Goal: Feedback & Contribution: Submit feedback/report problem

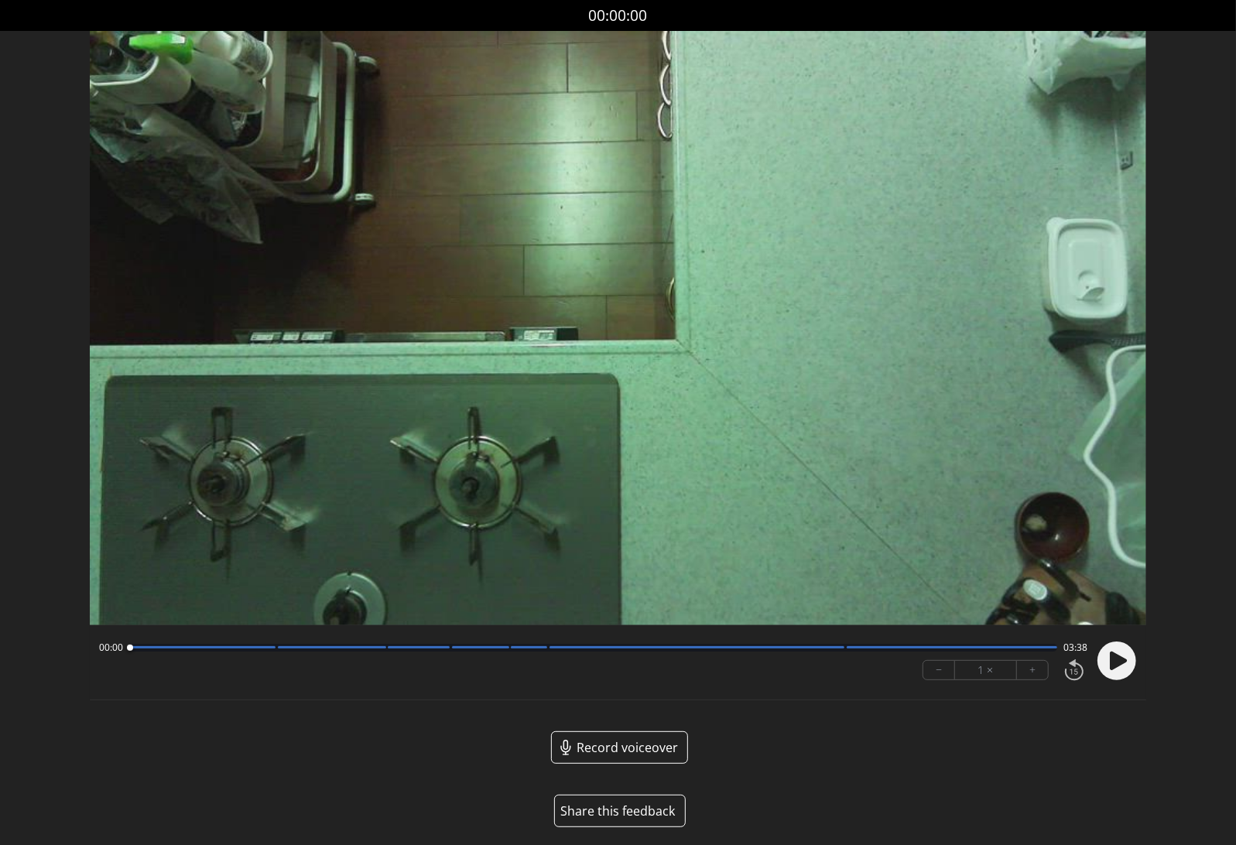
click at [600, 809] on button "Share this feedback" at bounding box center [620, 811] width 132 height 32
click at [609, 802] on button "Share this feedback" at bounding box center [620, 811] width 132 height 32
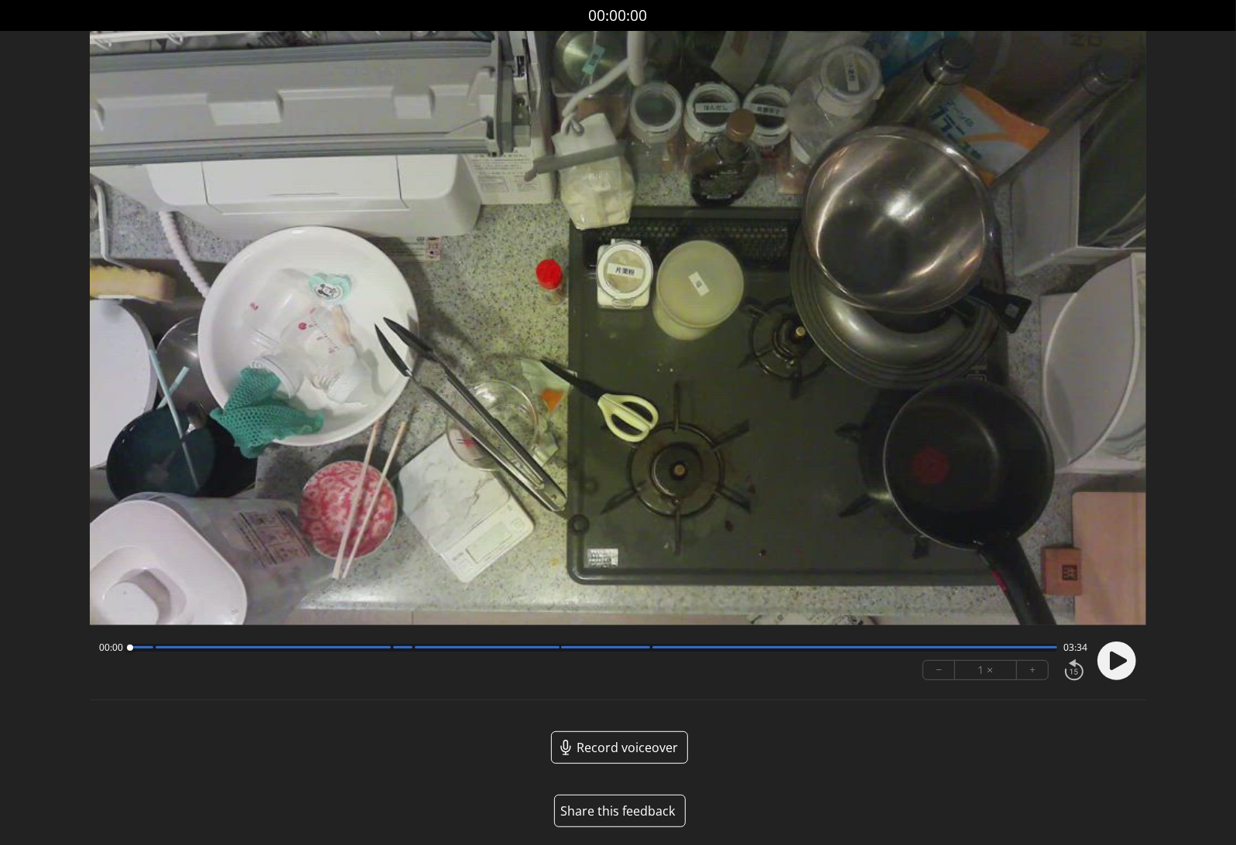
click at [625, 811] on button "Share this feedback" at bounding box center [620, 811] width 132 height 32
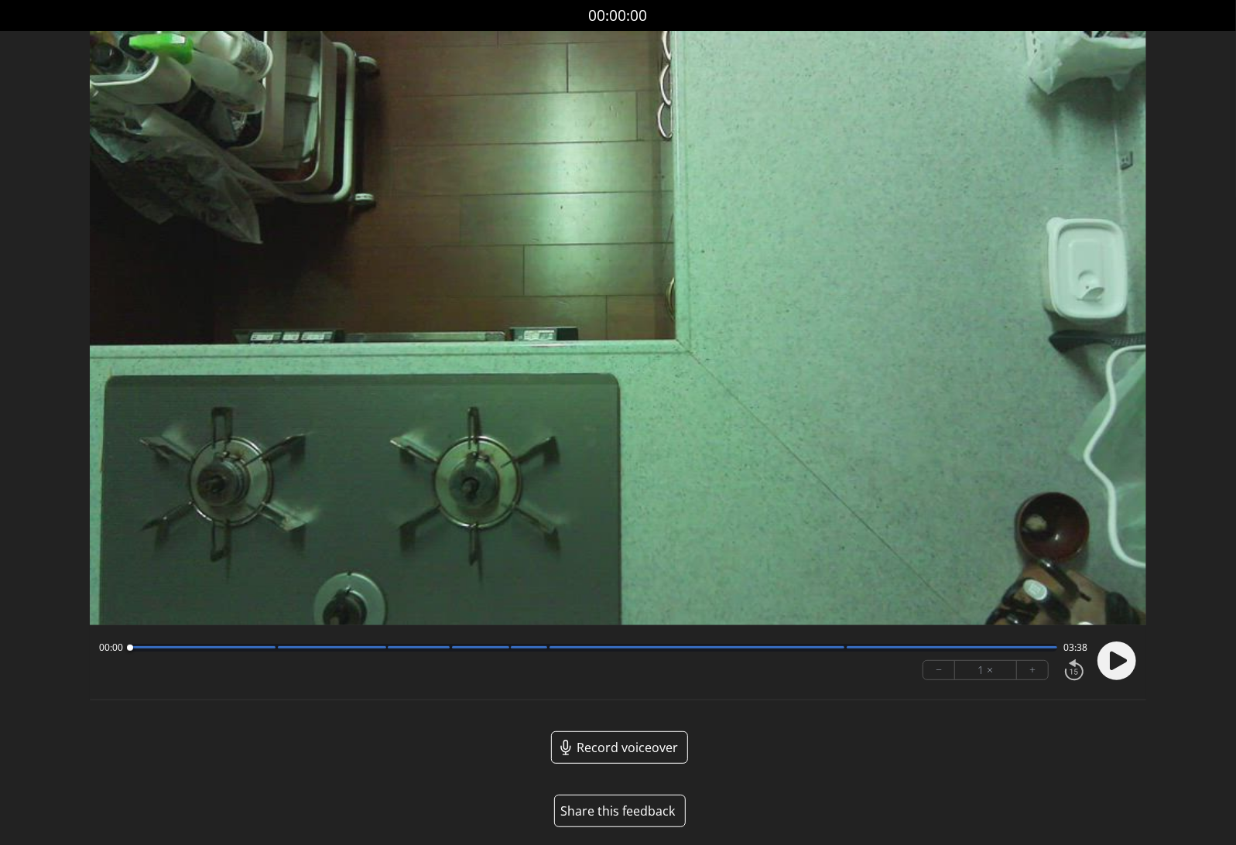
click at [624, 812] on button "Share this feedback" at bounding box center [620, 811] width 132 height 32
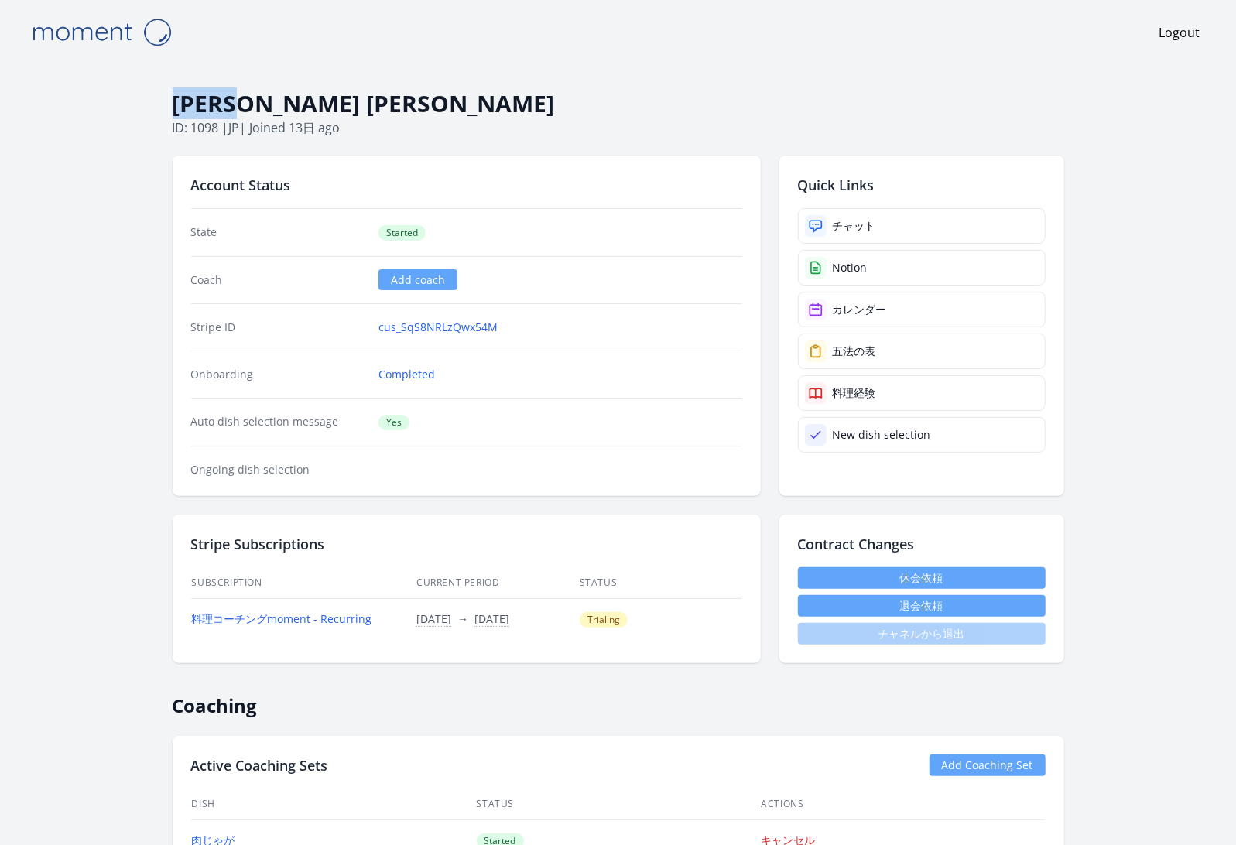
drag, startPoint x: 310, startPoint y: 109, endPoint x: 168, endPoint y: 100, distance: 142.7
copy h1 "[PERSON_NAME] [PERSON_NAME]"
click at [289, 92] on h1 "[PERSON_NAME] [PERSON_NAME]" at bounding box center [618, 103] width 891 height 29
drag, startPoint x: 289, startPoint y: 108, endPoint x: 179, endPoint y: 108, distance: 110.6
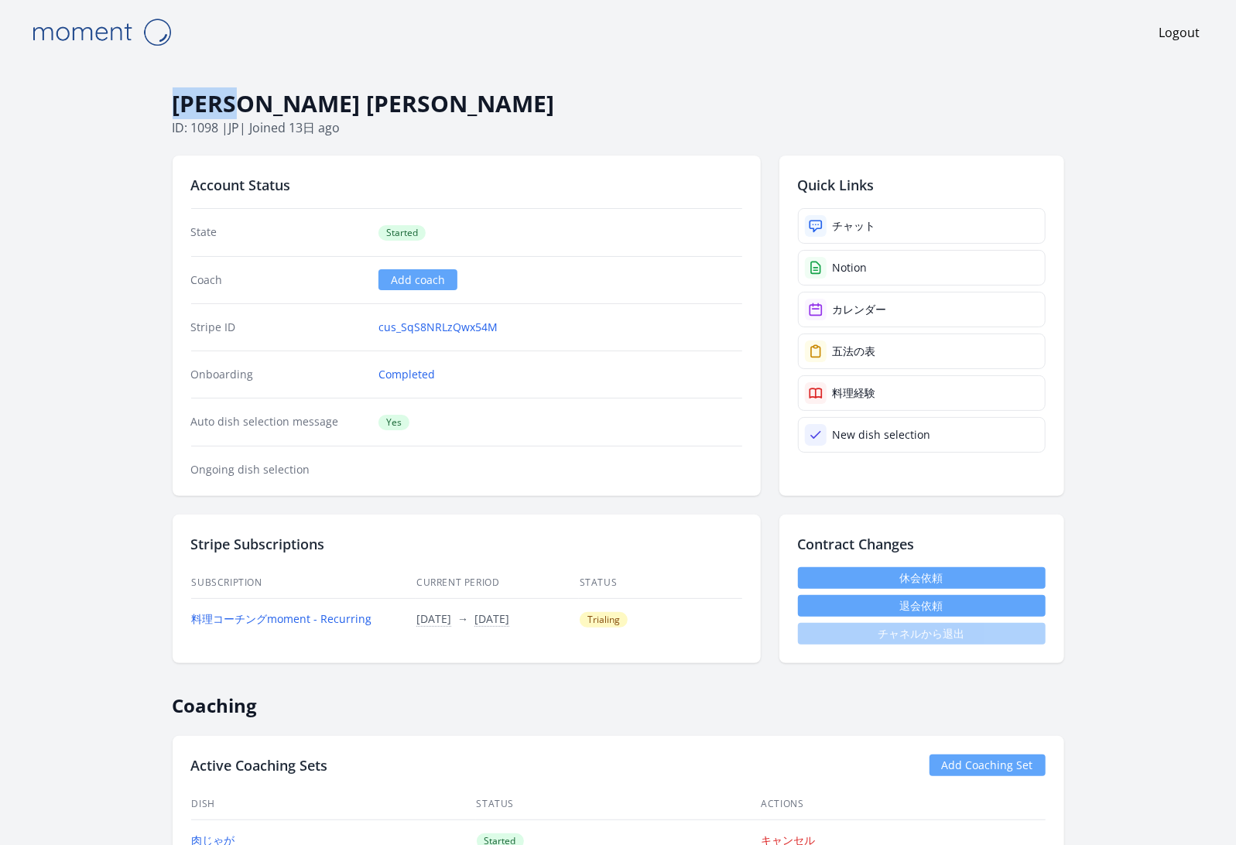
click at [179, 108] on h1 "[PERSON_NAME] [PERSON_NAME]" at bounding box center [618, 103] width 891 height 29
copy h1 "[PERSON_NAME] [PERSON_NAME]"
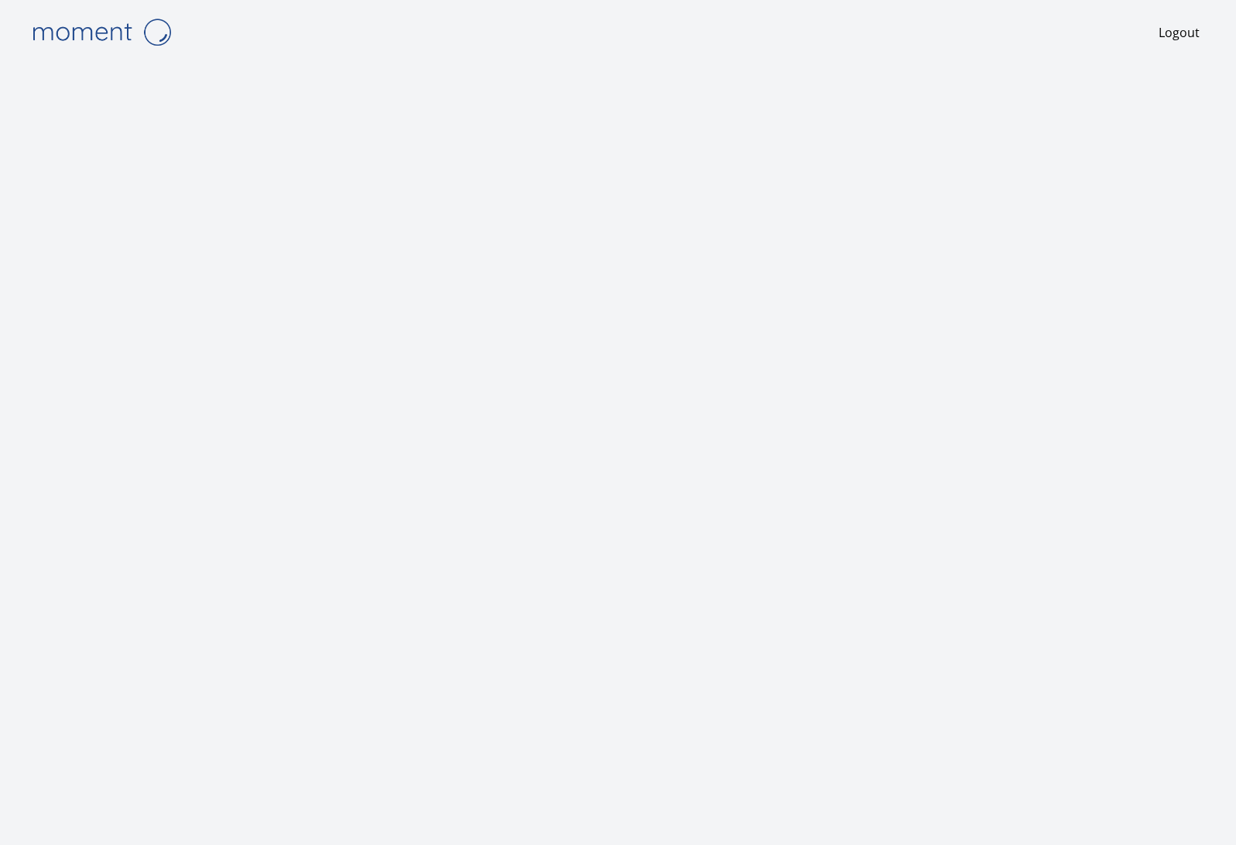
scroll to position [4, 0]
click at [85, 28] on img at bounding box center [101, 28] width 155 height 39
